Goal: Find contact information: Find contact information

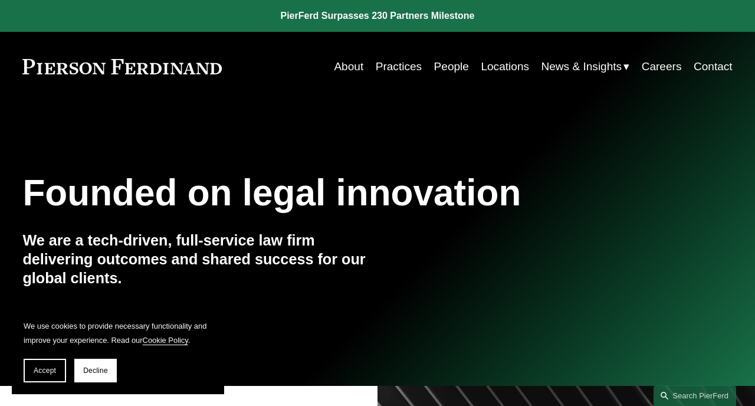
click at [408, 69] on link "Practices" at bounding box center [399, 66] width 46 height 22
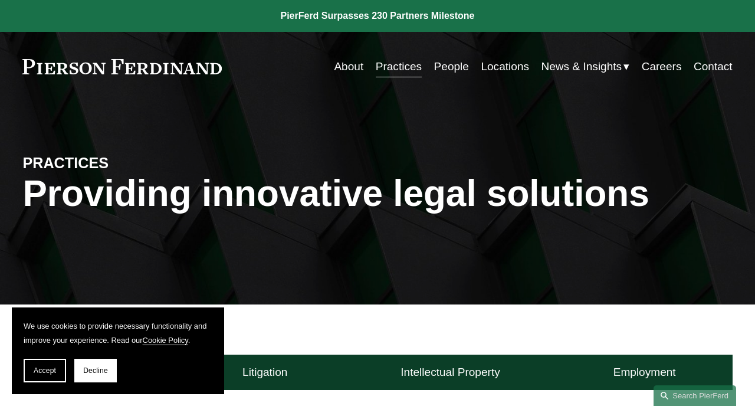
click at [356, 72] on link "About" at bounding box center [348, 66] width 29 height 22
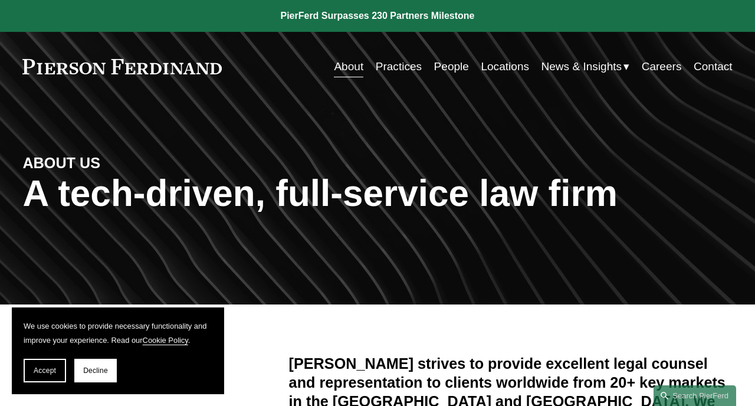
click at [729, 65] on link "Contact" at bounding box center [713, 66] width 39 height 22
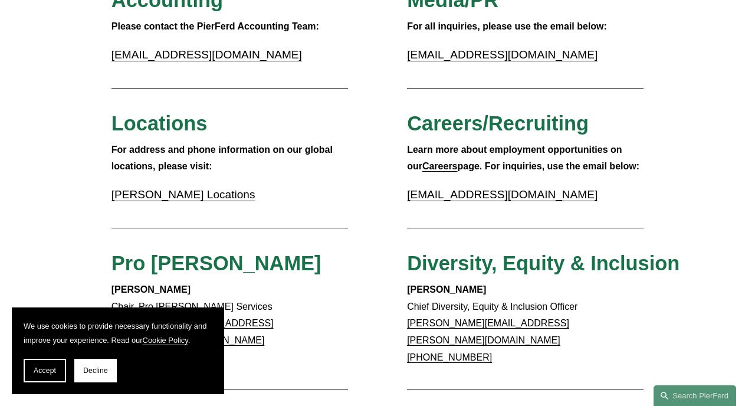
scroll to position [288, 0]
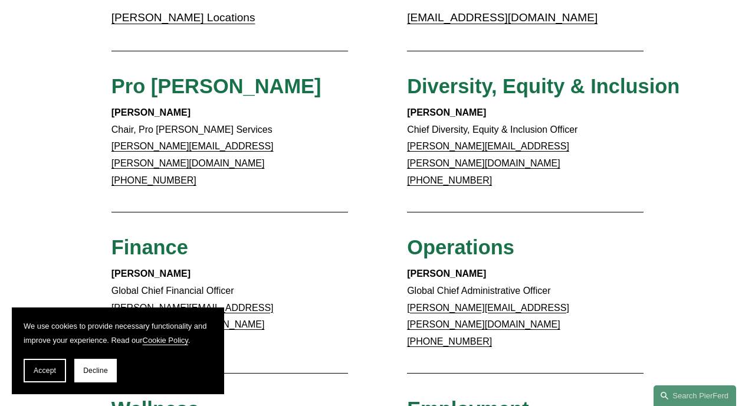
click at [64, 209] on div "Client Inquiries For all client inquiries, please use the email below: inquirie…" at bounding box center [377, 229] width 755 height 1082
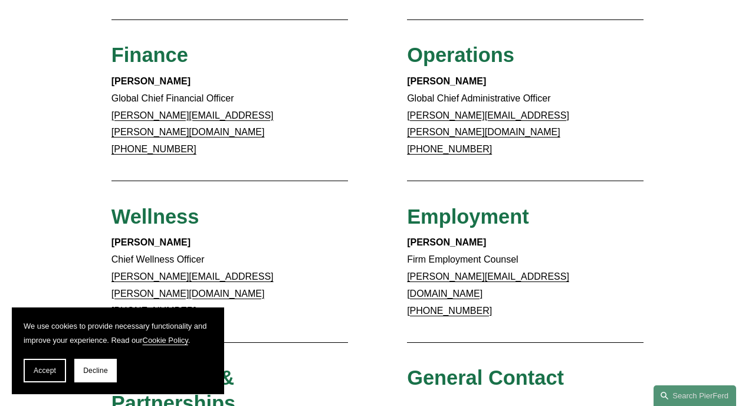
click at [64, 209] on div "Client Inquiries For all client inquiries, please use the email below: inquirie…" at bounding box center [377, 37] width 755 height 1082
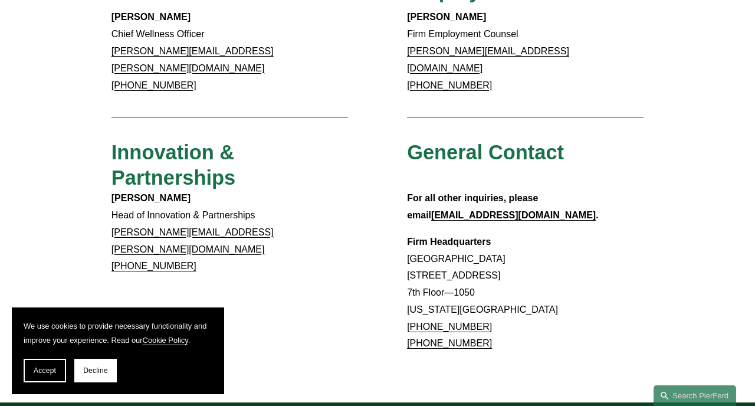
scroll to position [0, 0]
